Goal: Task Accomplishment & Management: Use online tool/utility

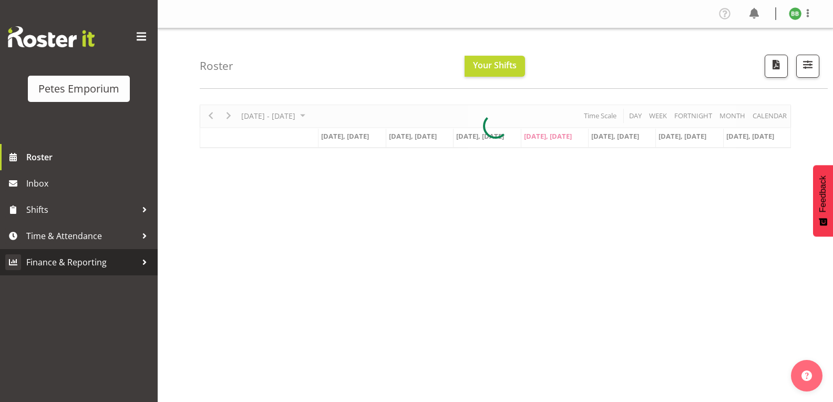
click at [102, 250] on link "Finance & Reporting" at bounding box center [79, 262] width 158 height 26
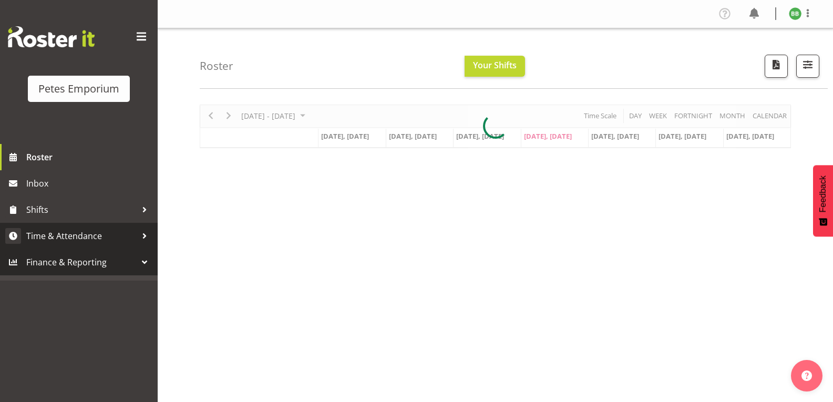
click at [92, 229] on span "Time & Attendance" at bounding box center [81, 236] width 110 height 16
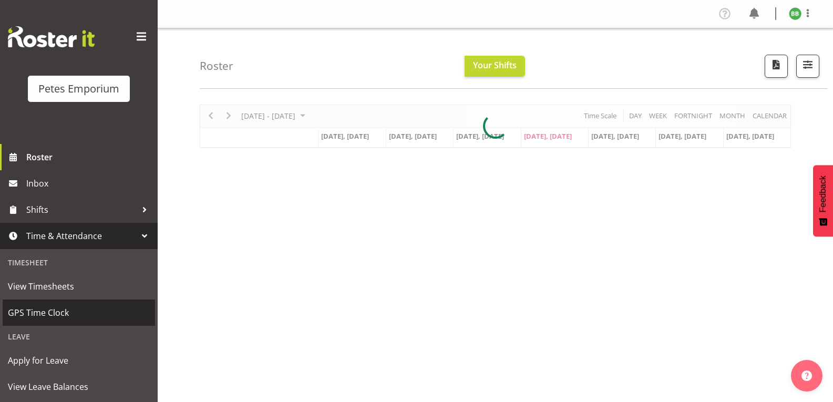
click at [70, 320] on span "GPS Time Clock" at bounding box center [79, 313] width 142 height 16
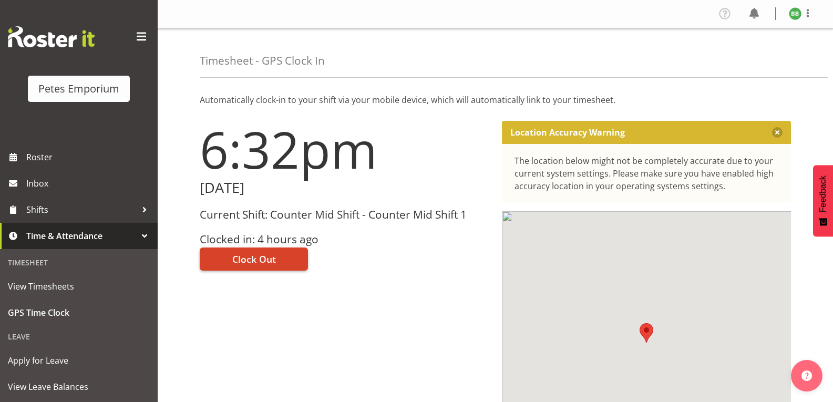
click at [258, 271] on button "Clock Out" at bounding box center [254, 259] width 108 height 23
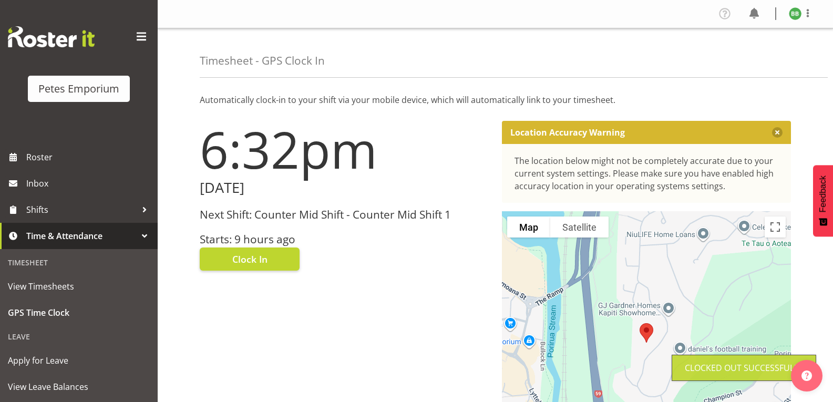
click at [794, 16] on img at bounding box center [795, 13] width 13 height 13
click at [754, 56] on link "Log Out" at bounding box center [763, 55] width 101 height 19
